Goal: Task Accomplishment & Management: Use online tool/utility

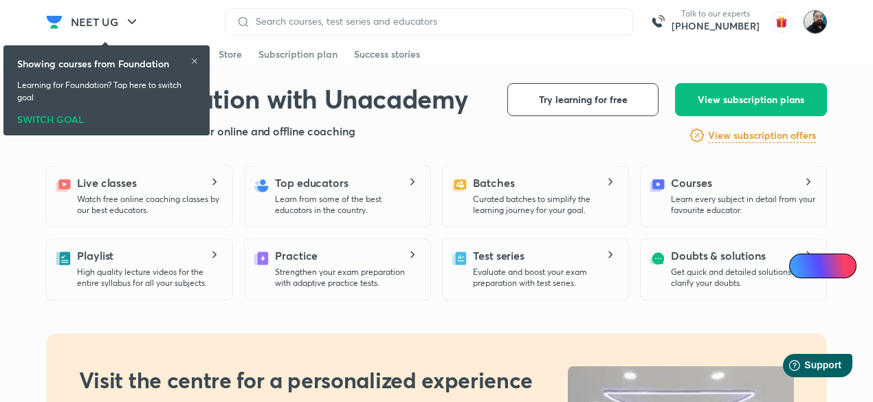
click at [813, 25] on img at bounding box center [815, 21] width 23 height 23
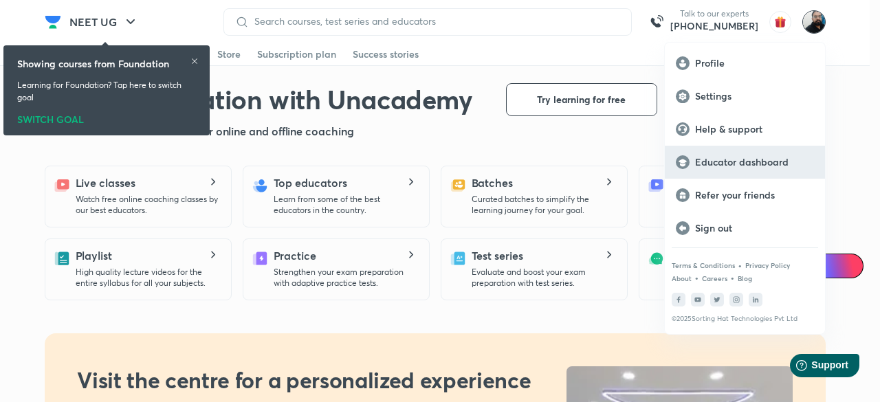
click at [746, 166] on p "Educator dashboard" at bounding box center [754, 162] width 119 height 12
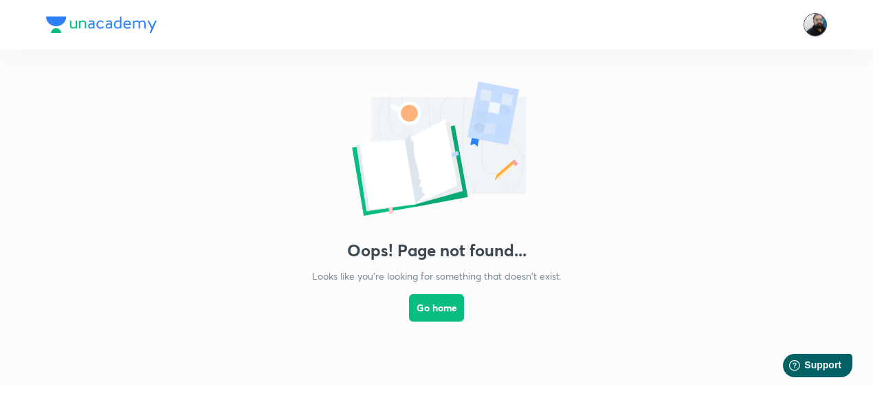
click at [815, 31] on img at bounding box center [815, 24] width 23 height 23
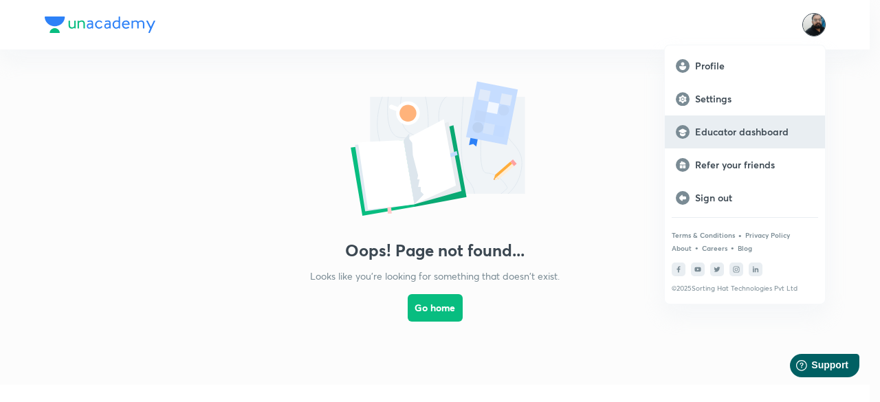
click at [747, 134] on p "Educator dashboard" at bounding box center [754, 132] width 119 height 12
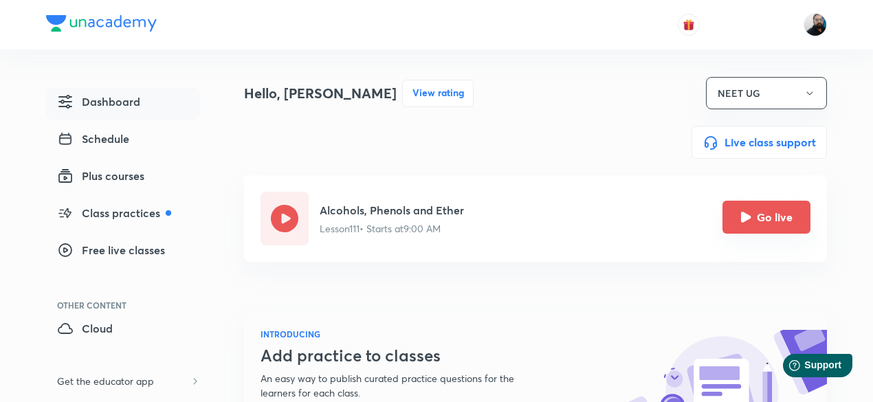
click at [750, 217] on icon "Go live" at bounding box center [746, 217] width 10 height 10
